Goal: Find contact information: Find contact information

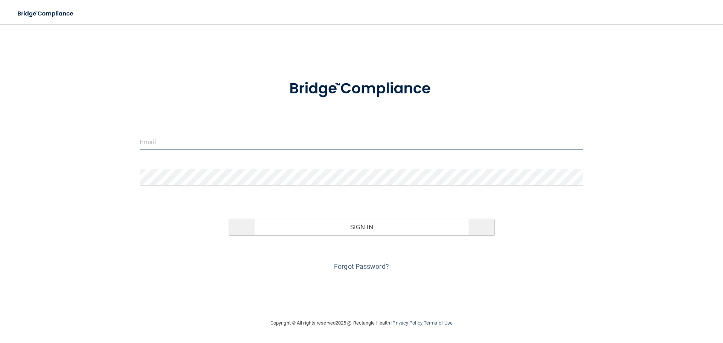
type input "[EMAIL_ADDRESS][DOMAIN_NAME]"
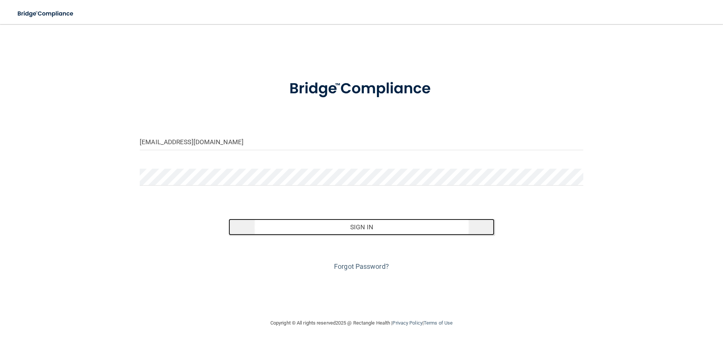
click at [383, 223] on button "Sign In" at bounding box center [361, 227] width 266 height 17
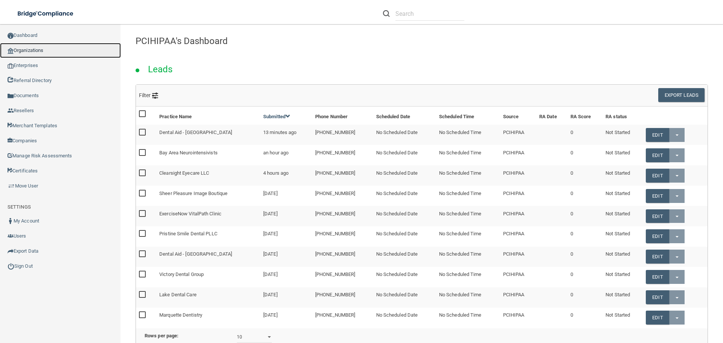
click at [29, 52] on link "Organizations" at bounding box center [60, 50] width 121 height 15
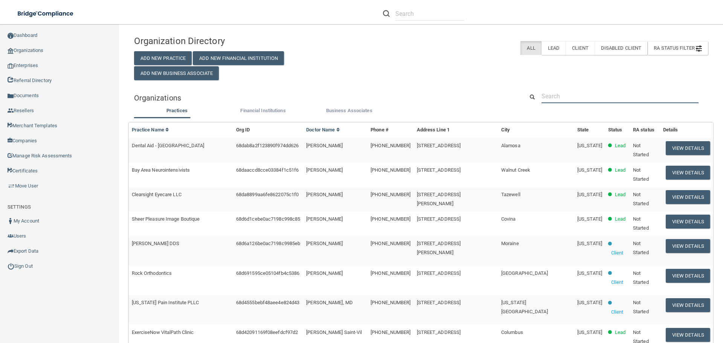
click at [574, 91] on input "text" at bounding box center [619, 96] width 157 height 14
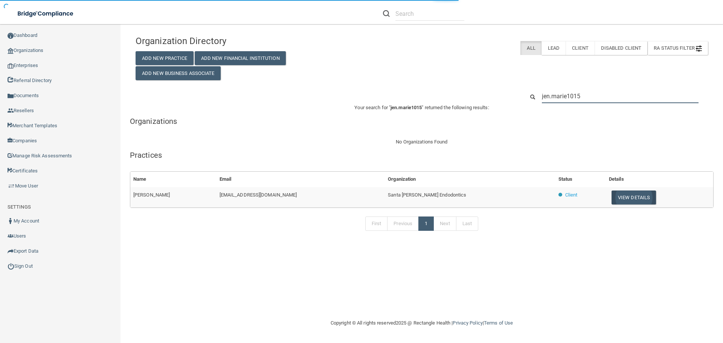
type input "jen.marie1015"
click at [633, 195] on button "View Details" at bounding box center [633, 197] width 44 height 14
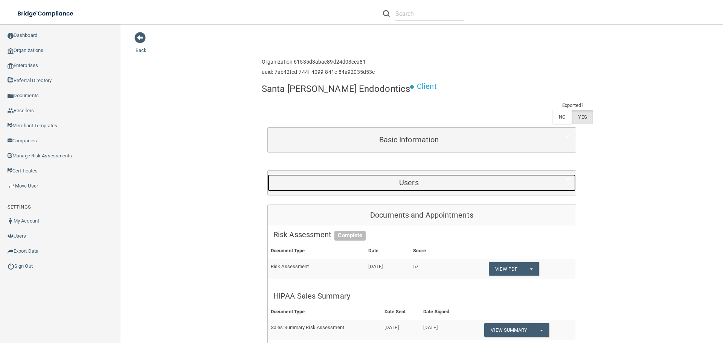
click at [381, 178] on h5 "Users" at bounding box center [408, 182] width 271 height 8
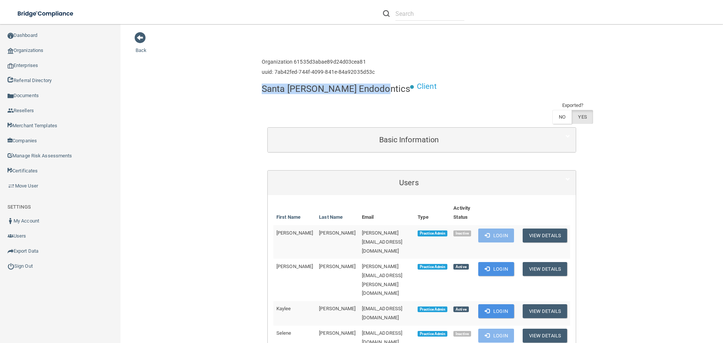
drag, startPoint x: 370, startPoint y: 91, endPoint x: 258, endPoint y: 91, distance: 111.8
copy h4 "Santa [PERSON_NAME] Endodontics"
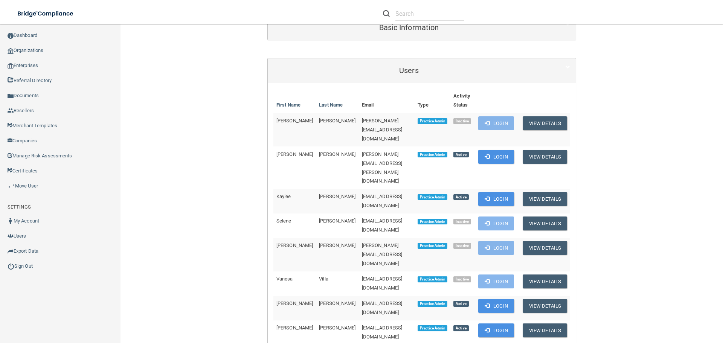
scroll to position [113, 0]
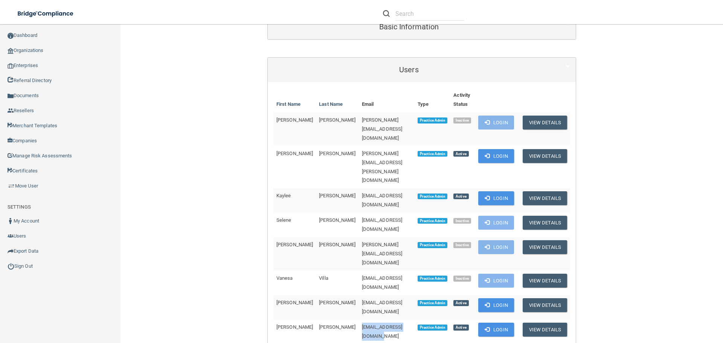
drag, startPoint x: 393, startPoint y: 231, endPoint x: 332, endPoint y: 231, distance: 61.7
click at [359, 319] on td "[EMAIL_ADDRESS][DOMAIN_NAME]" at bounding box center [387, 331] width 56 height 24
copy span "[EMAIL_ADDRESS][DOMAIN_NAME]"
drag, startPoint x: 384, startPoint y: 272, endPoint x: 333, endPoint y: 275, distance: 51.2
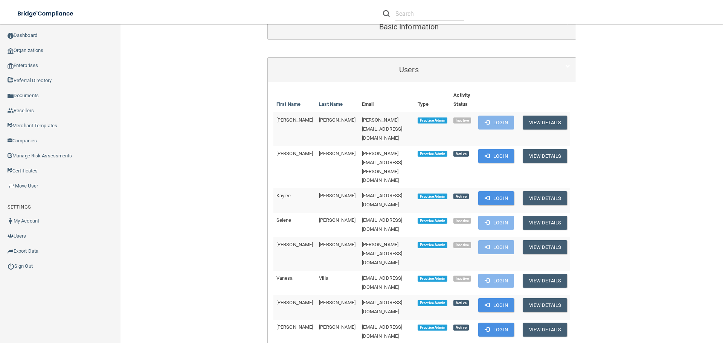
copy span "[EMAIL_ADDRESS][DOMAIN_NAME]"
click at [378, 193] on span "[EMAIL_ADDRESS][DOMAIN_NAME]" at bounding box center [382, 200] width 41 height 15
drag, startPoint x: 379, startPoint y: 130, endPoint x: 332, endPoint y: 132, distance: 46.3
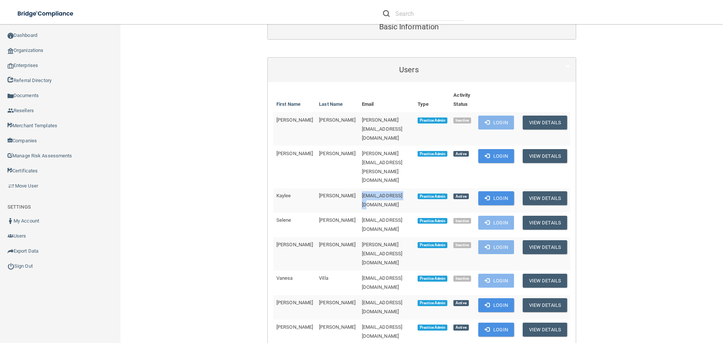
click at [359, 188] on td "[EMAIL_ADDRESS][DOMAIN_NAME]" at bounding box center [387, 200] width 56 height 24
copy span "[EMAIL_ADDRESS][DOMAIN_NAME]"
click at [27, 266] on link "Sign Out" at bounding box center [60, 266] width 121 height 15
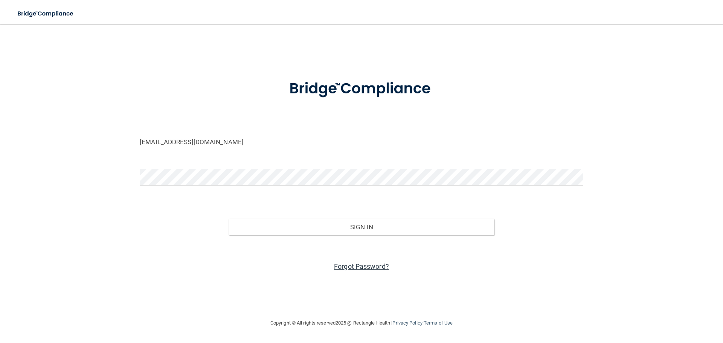
click at [377, 262] on link "Forgot Password?" at bounding box center [361, 266] width 55 height 8
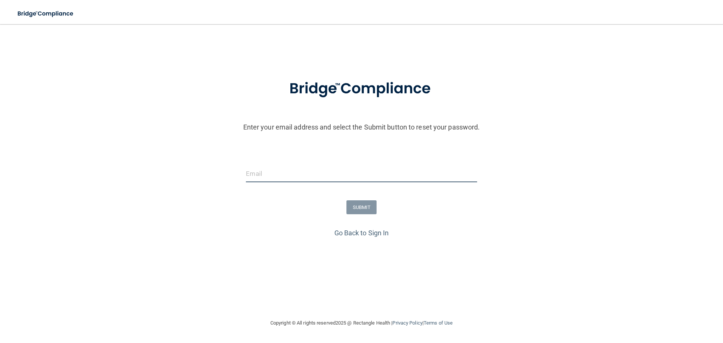
click at [262, 172] on input "email" at bounding box center [361, 173] width 231 height 17
paste input "[EMAIL_ADDRESS][DOMAIN_NAME]"
type input "[EMAIL_ADDRESS][DOMAIN_NAME]"
click at [357, 205] on button "SUBMIT" at bounding box center [361, 207] width 30 height 14
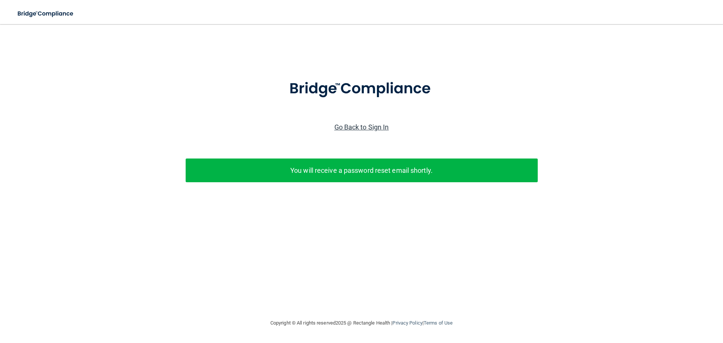
click at [373, 126] on link "Go Back to Sign In" at bounding box center [361, 127] width 55 height 8
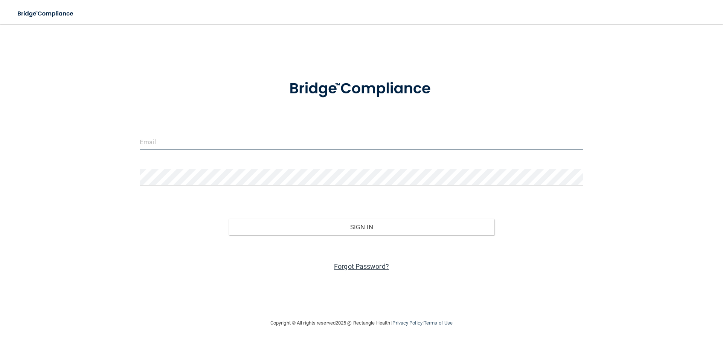
type input "[EMAIL_ADDRESS][DOMAIN_NAME]"
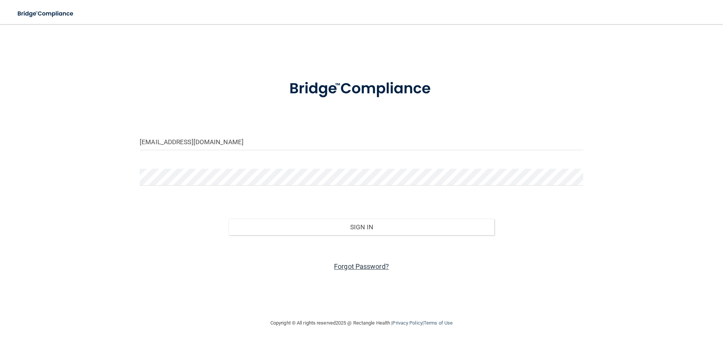
click at [352, 268] on link "Forgot Password?" at bounding box center [361, 266] width 55 height 8
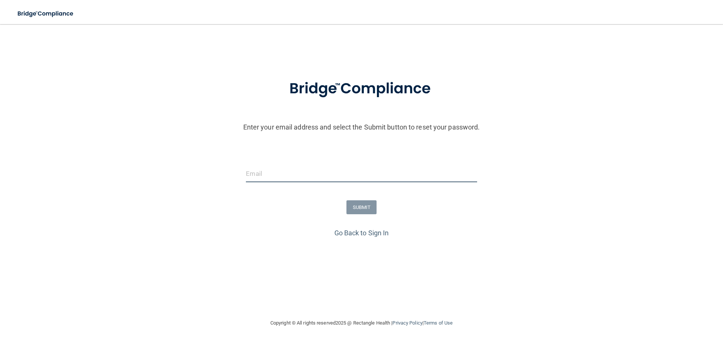
click at [276, 167] on input "email" at bounding box center [361, 173] width 231 height 17
paste input "[EMAIL_ADDRESS][DOMAIN_NAME]"
type input "[EMAIL_ADDRESS][DOMAIN_NAME]"
click at [363, 209] on button "SUBMIT" at bounding box center [361, 207] width 30 height 14
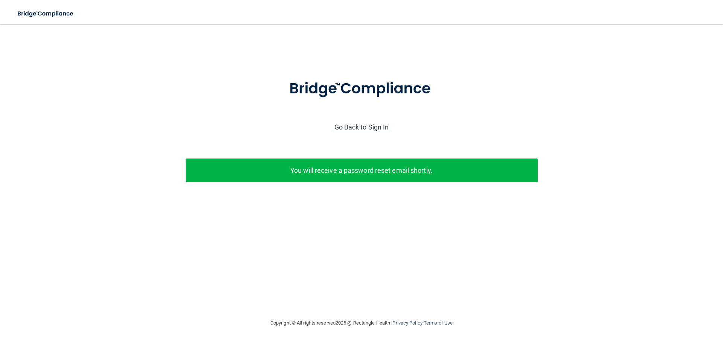
click at [371, 125] on link "Go Back to Sign In" at bounding box center [361, 127] width 55 height 8
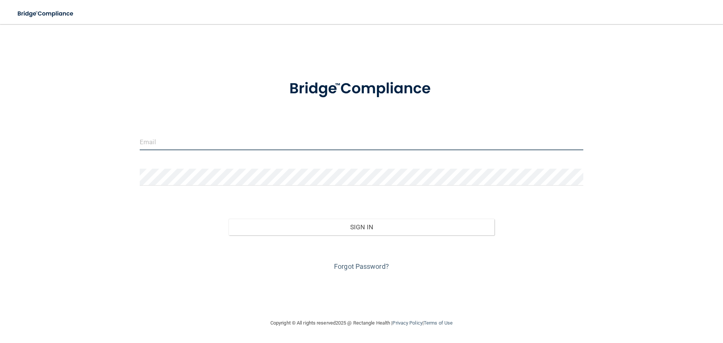
type input "[EMAIL_ADDRESS][DOMAIN_NAME]"
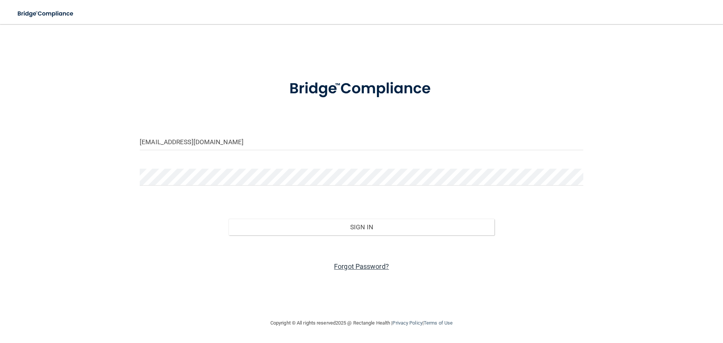
click at [363, 262] on link "Forgot Password?" at bounding box center [361, 266] width 55 height 8
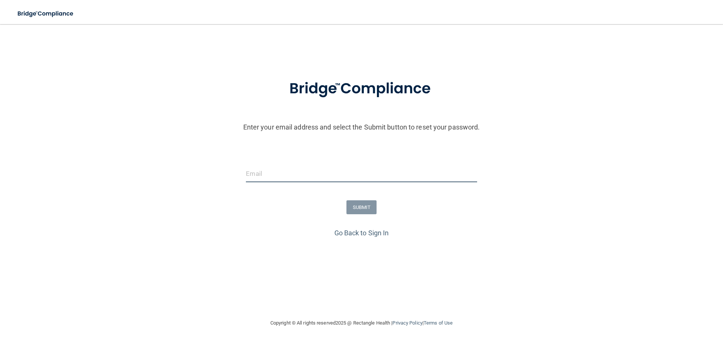
click at [277, 176] on input "email" at bounding box center [361, 173] width 231 height 17
paste input "[EMAIL_ADDRESS][DOMAIN_NAME]"
type input "[EMAIL_ADDRESS][DOMAIN_NAME]"
click at [371, 210] on button "SUBMIT" at bounding box center [361, 207] width 30 height 14
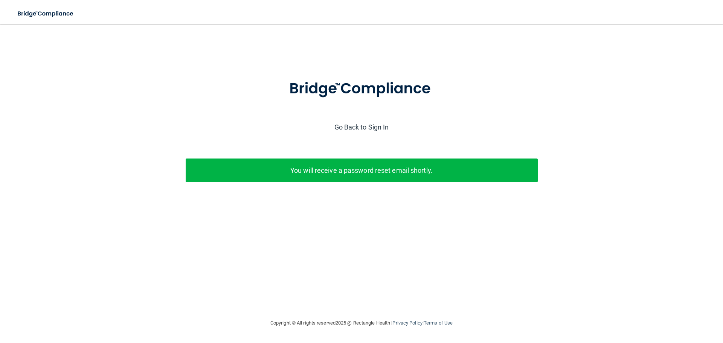
click at [380, 127] on link "Go Back to Sign In" at bounding box center [361, 127] width 55 height 8
